Goal: Information Seeking & Learning: Find contact information

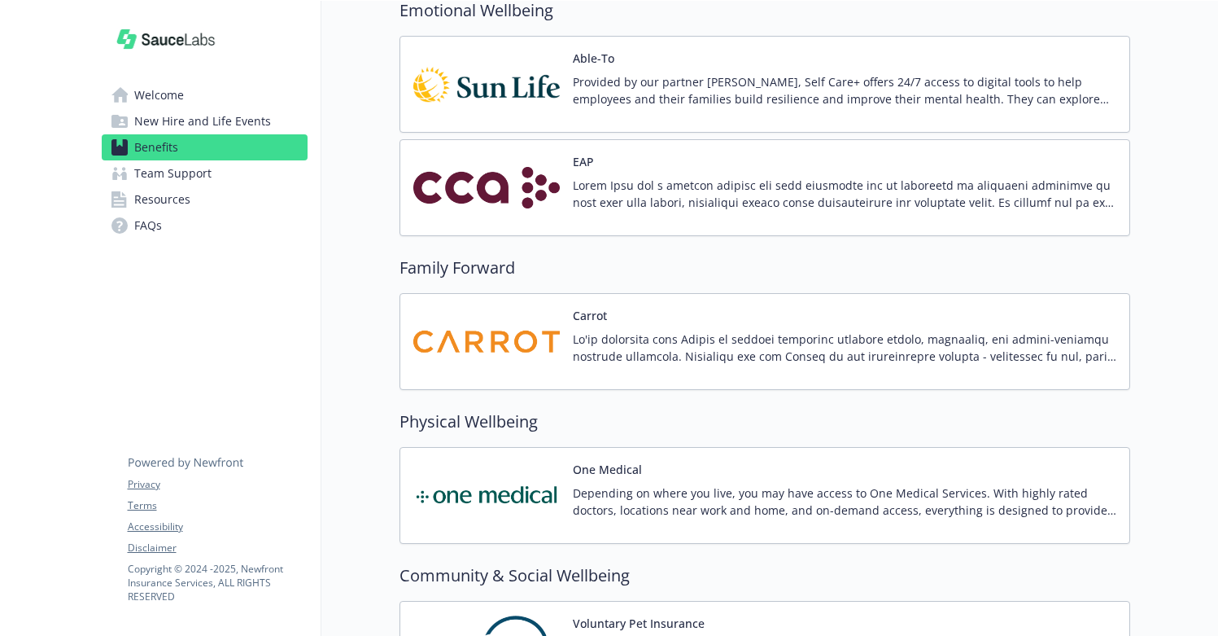
click at [516, 186] on img at bounding box center [486, 187] width 146 height 69
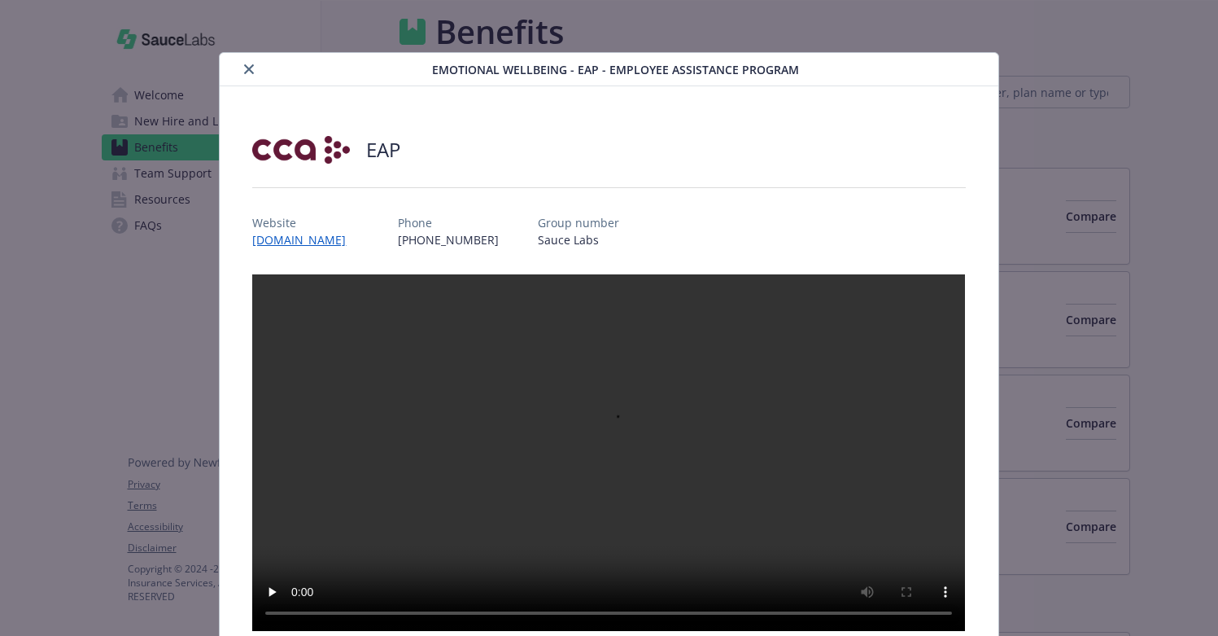
scroll to position [2873, 0]
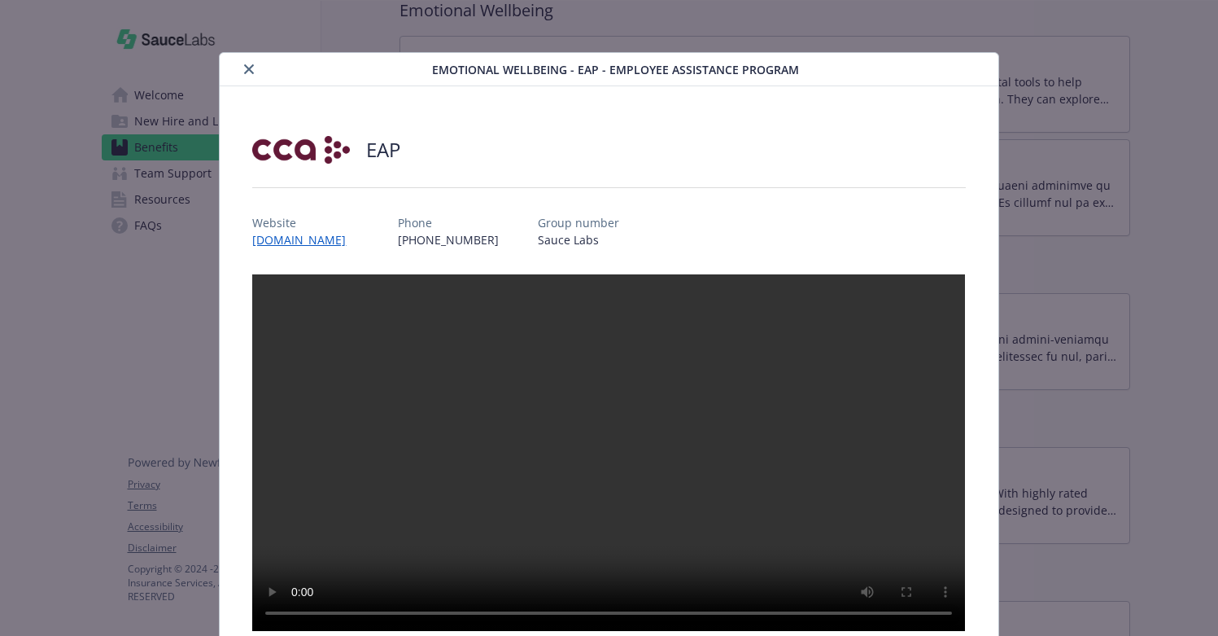
click at [391, 217] on div "Website [DOMAIN_NAME] Phone [PHONE_NUMBER] Group number Sauce Labs" at bounding box center [608, 224] width 713 height 47
drag, startPoint x: 391, startPoint y: 243, endPoint x: 238, endPoint y: 244, distance: 153.0
click at [238, 244] on div "EAP Website [DOMAIN_NAME] Phone [PHONE_NUMBER] Group number Sauce Labs Descript…" at bounding box center [609, 459] width 778 height 746
copy link "[DOMAIN_NAME]"
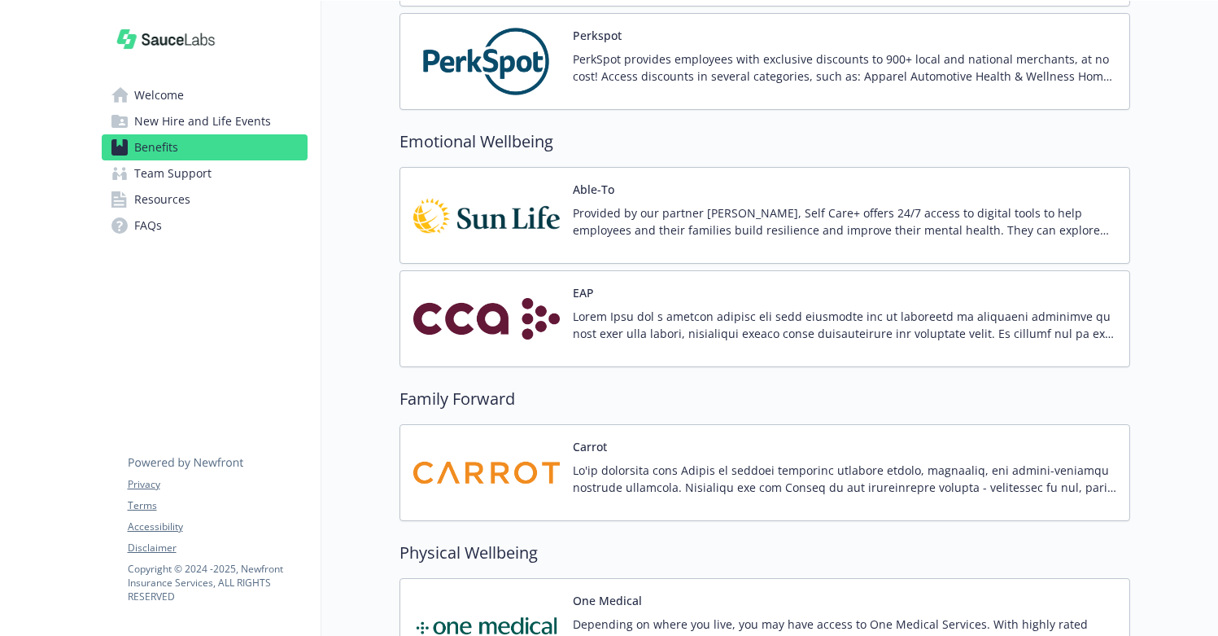
click at [560, 181] on div "Able-To Provided by our partner [PERSON_NAME], Self Care+ offers 24/7 access to…" at bounding box center [764, 215] width 703 height 69
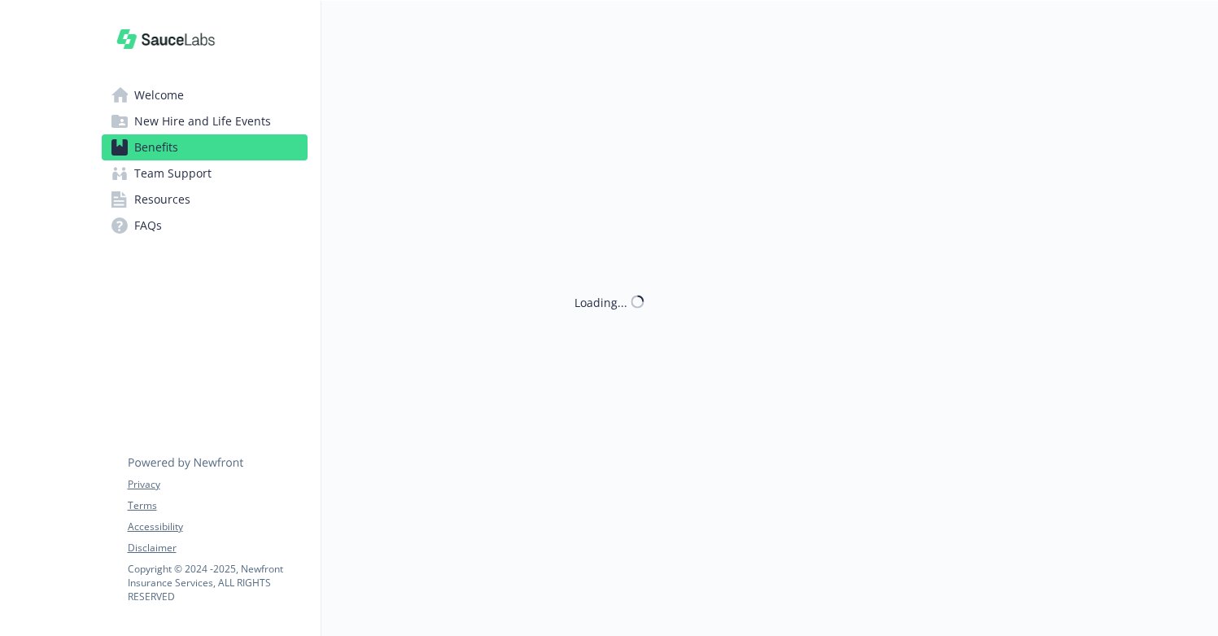
scroll to position [2742, 0]
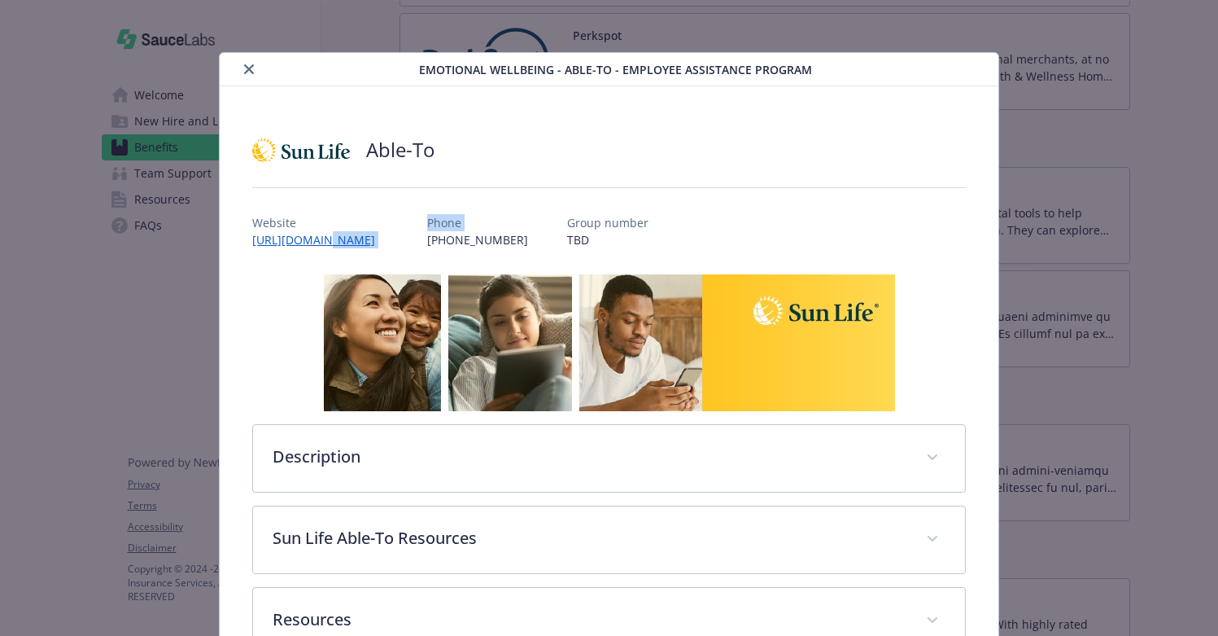
drag, startPoint x: 526, startPoint y: 238, endPoint x: 323, endPoint y: 245, distance: 202.7
click at [323, 245] on div "Website [URL][DOMAIN_NAME] Phone [PHONE_NUMBER] Group number TBD" at bounding box center [608, 224] width 713 height 47
click at [416, 208] on div "Website [URL][DOMAIN_NAME] Phone [PHONE_NUMBER] Group number TBD" at bounding box center [608, 224] width 713 height 47
click at [235, 265] on div "Able-To Website [URL][DOMAIN_NAME] Phone [PHONE_NUMBER] Group number TBD Descri…" at bounding box center [609, 390] width 778 height 608
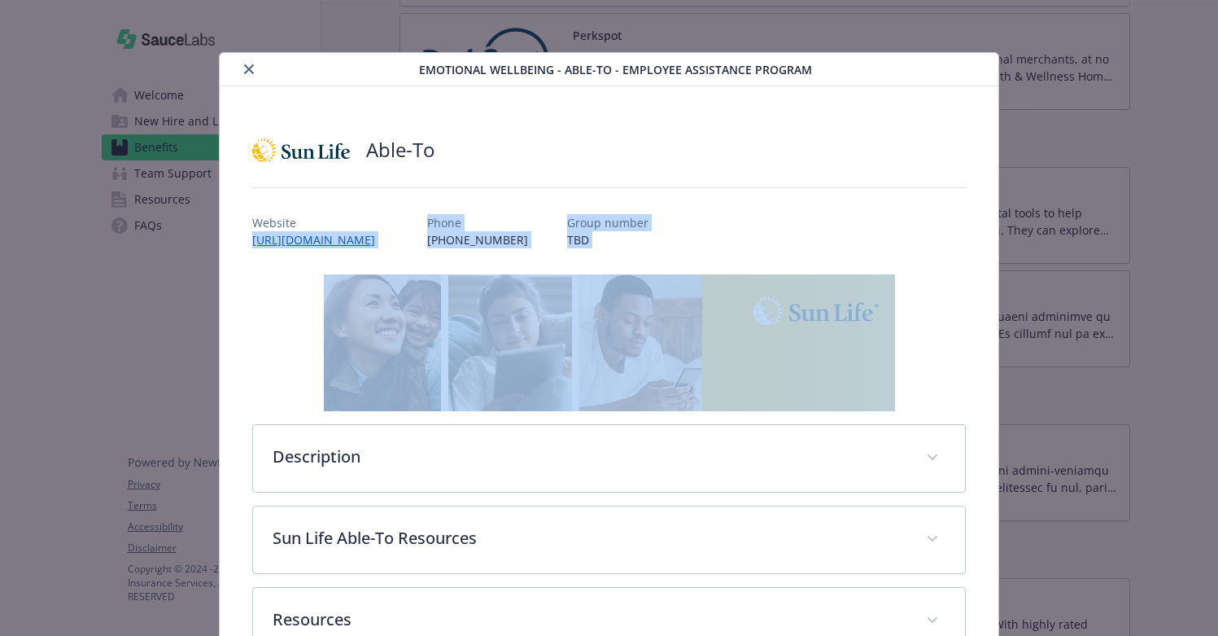
drag, startPoint x: 253, startPoint y: 251, endPoint x: 247, endPoint y: 235, distance: 16.5
click at [247, 235] on div "Able-To Website [URL][DOMAIN_NAME] Phone [PHONE_NUMBER] Group number TBD Descri…" at bounding box center [609, 390] width 778 height 608
click at [240, 249] on div "Able-To Website [URL][DOMAIN_NAME] Phone [PHONE_NUMBER] Group number TBD Descri…" at bounding box center [609, 390] width 778 height 608
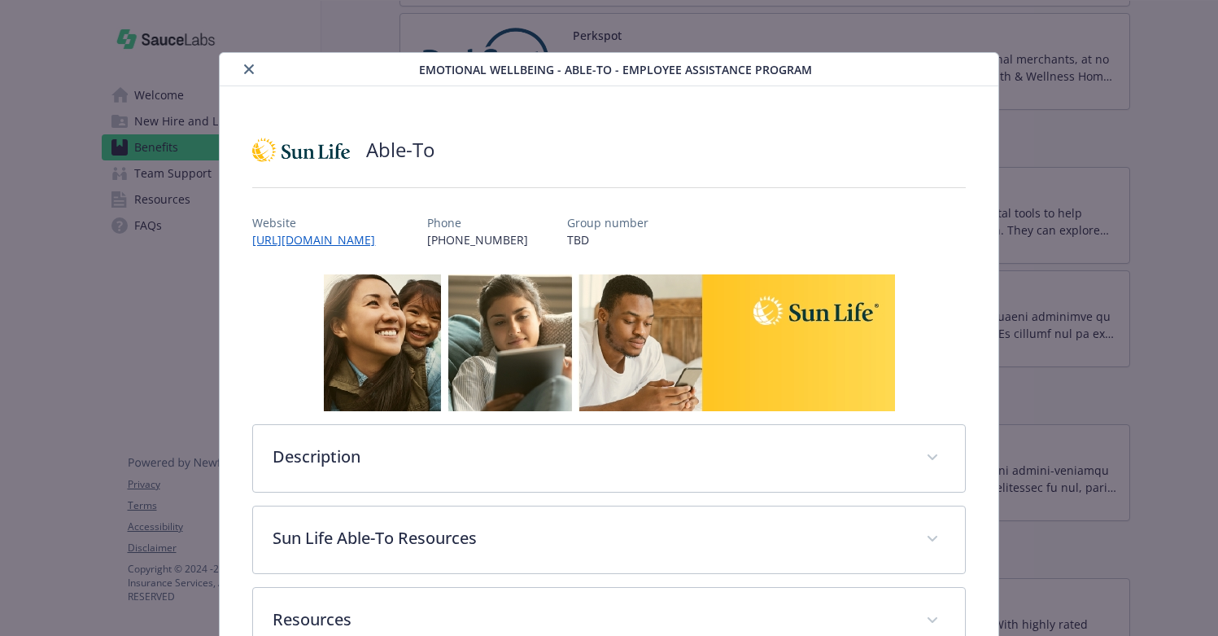
drag, startPoint x: 240, startPoint y: 243, endPoint x: 500, endPoint y: 242, distance: 259.6
click at [500, 242] on div "Able-To Website [URL][DOMAIN_NAME] Phone [PHONE_NUMBER] Group number TBD Descri…" at bounding box center [609, 390] width 778 height 608
copy link "[URL][DOMAIN_NAME]"
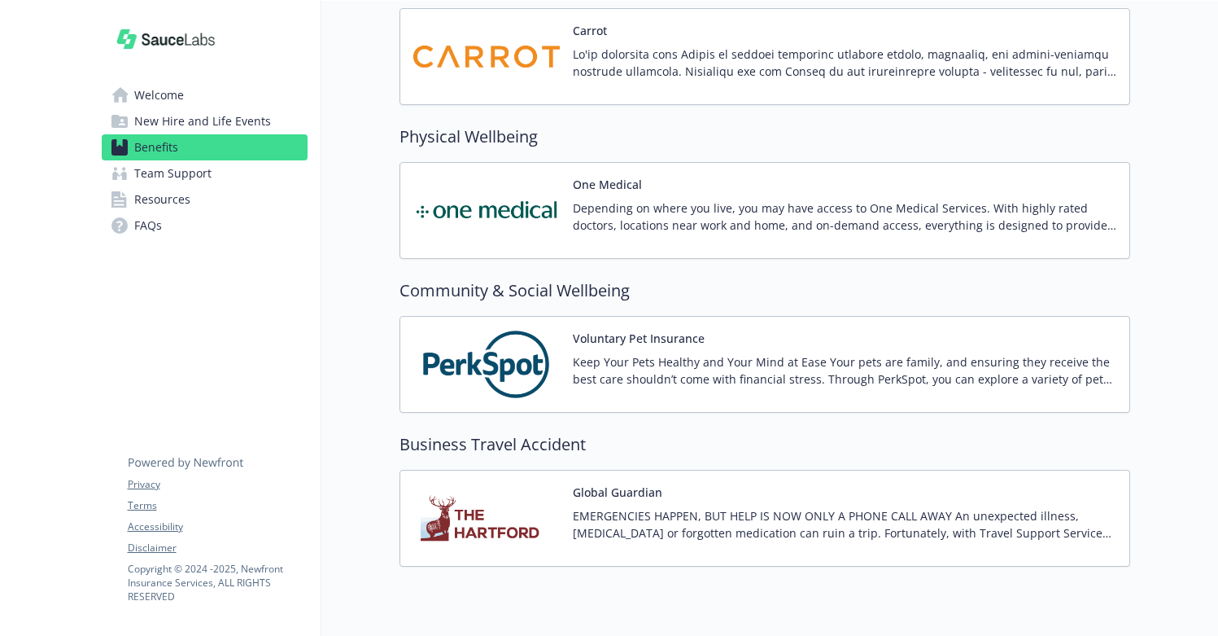
scroll to position [3218, 0]
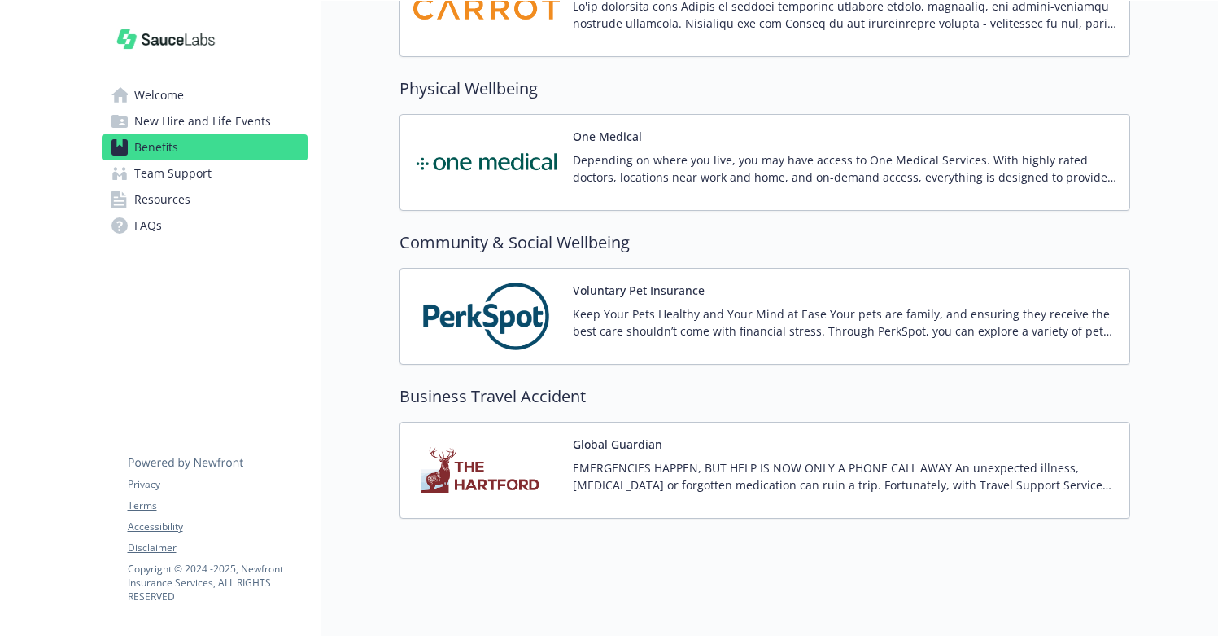
click at [560, 128] on div "One Medical Depending on where you live, you may have access to One Medical Ser…" at bounding box center [764, 162] width 703 height 69
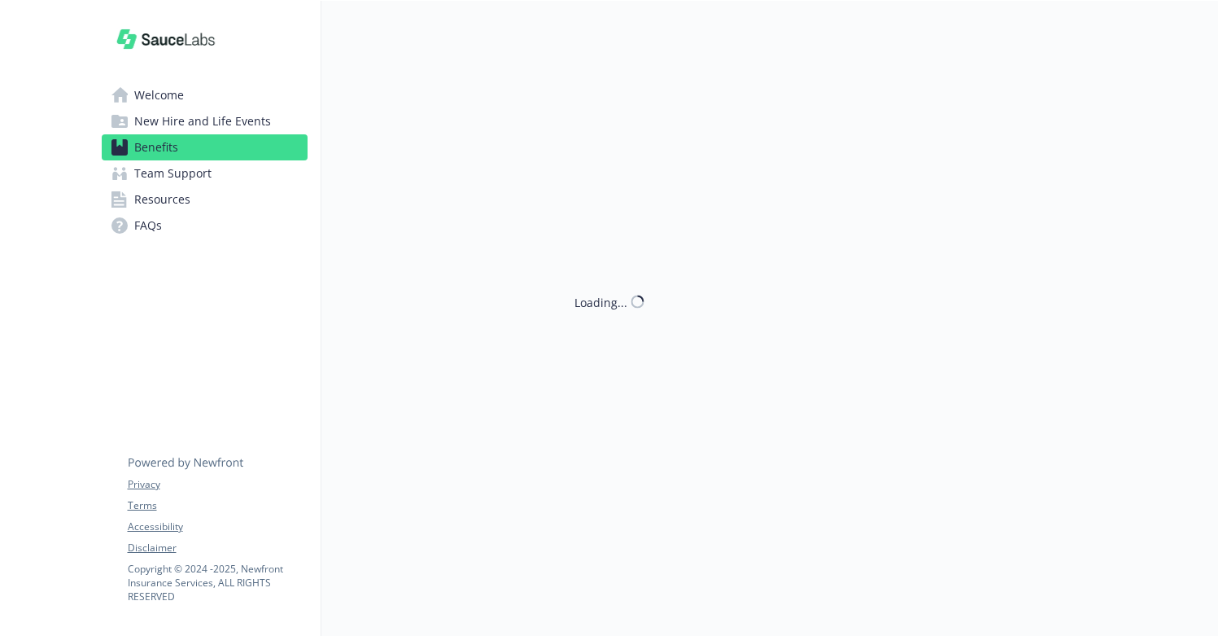
scroll to position [3218, 0]
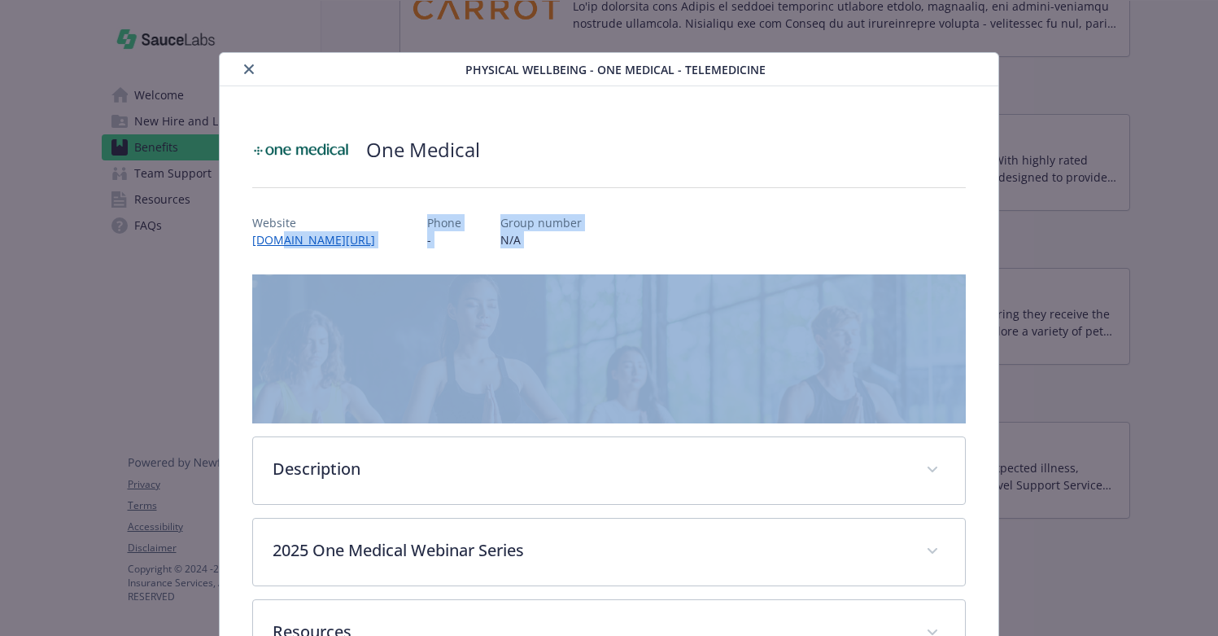
drag, startPoint x: 434, startPoint y: 253, endPoint x: 282, endPoint y: 243, distance: 151.7
click at [282, 243] on div "One Medical Website [DOMAIN_NAME][URL] Phone - Group number N/A Description Dep…" at bounding box center [608, 396] width 713 height 542
click at [255, 240] on link "[DOMAIN_NAME][URL]" at bounding box center [321, 239] width 139 height 19
